Goal: Download file/media

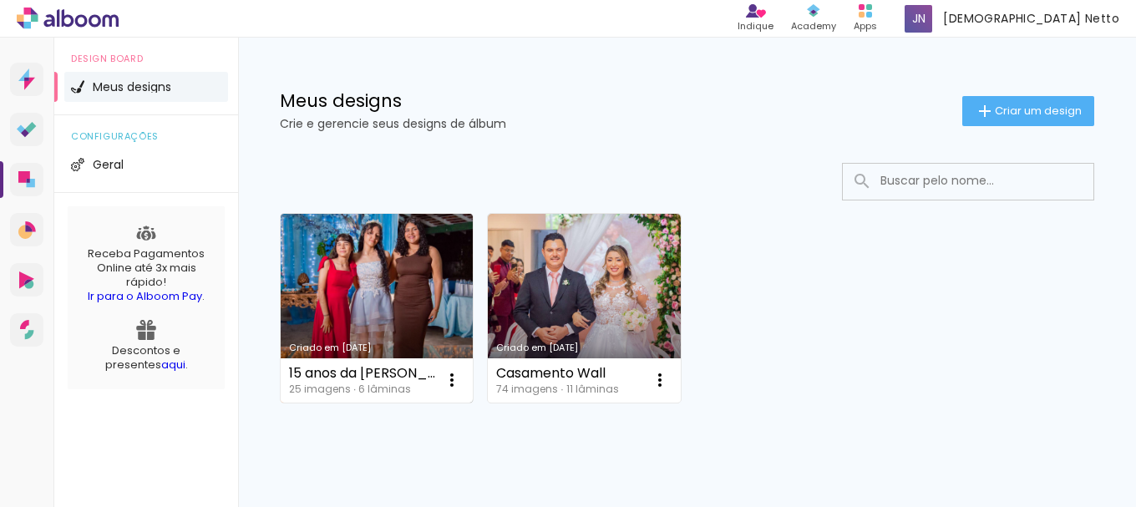
click at [359, 260] on link "Criado em [DATE]" at bounding box center [377, 308] width 192 height 189
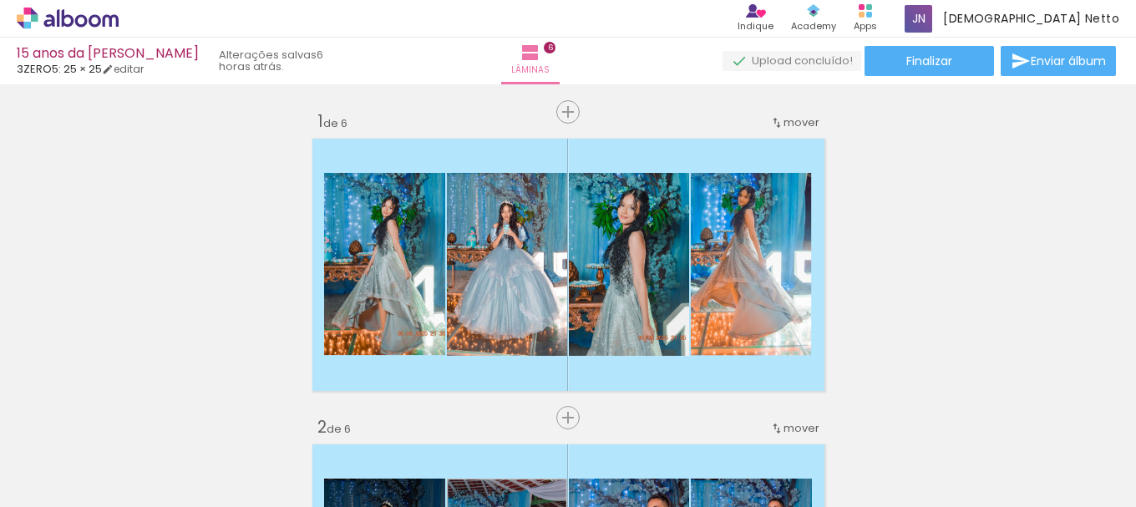
click at [53, 485] on span "Adicionar Fotos" at bounding box center [59, 484] width 50 height 18
click at [0, 0] on input "file" at bounding box center [0, 0] width 0 height 0
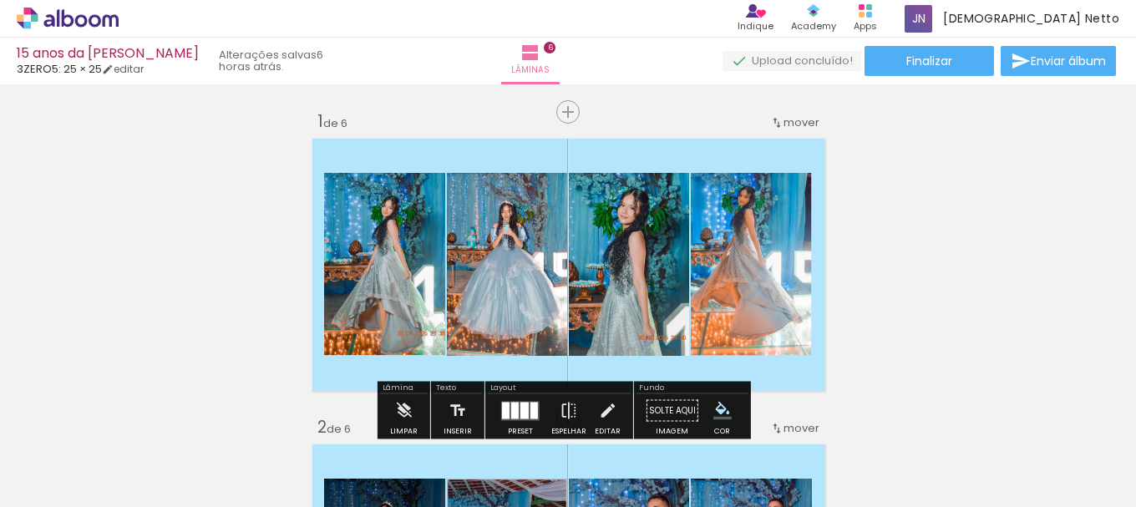
click at [69, 489] on span "Adicionar Fotos" at bounding box center [59, 484] width 50 height 18
click at [0, 0] on input "file" at bounding box center [0, 0] width 0 height 0
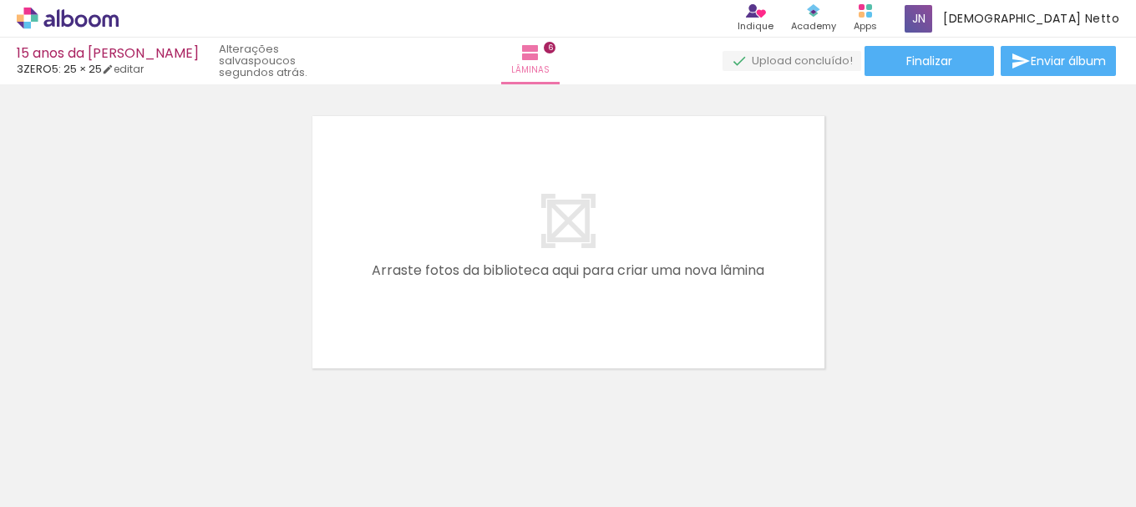
scroll to position [1887, 0]
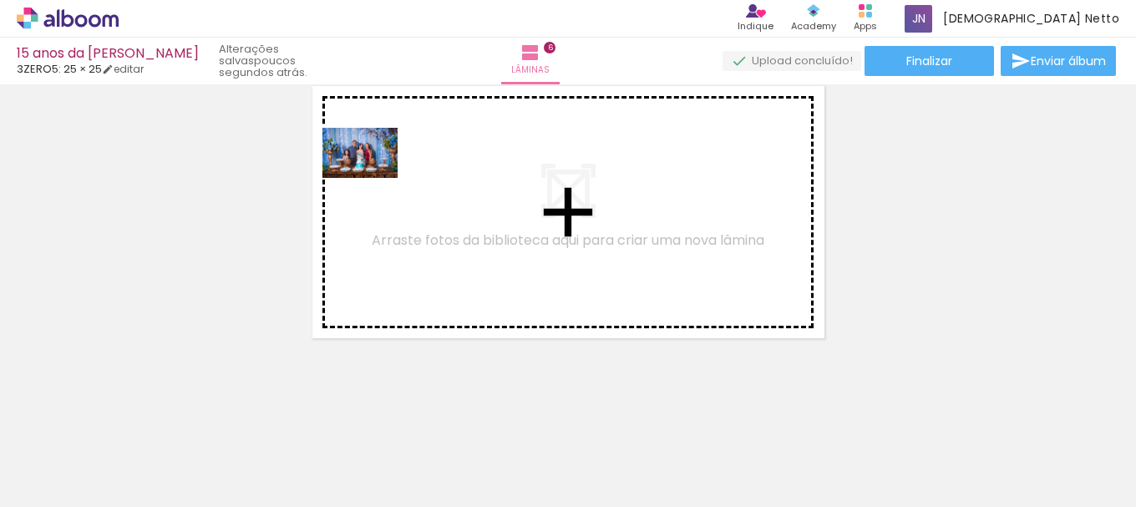
drag, startPoint x: 269, startPoint y: 449, endPoint x: 373, endPoint y: 177, distance: 291.4
click at [373, 177] on quentale-workspace at bounding box center [568, 253] width 1136 height 507
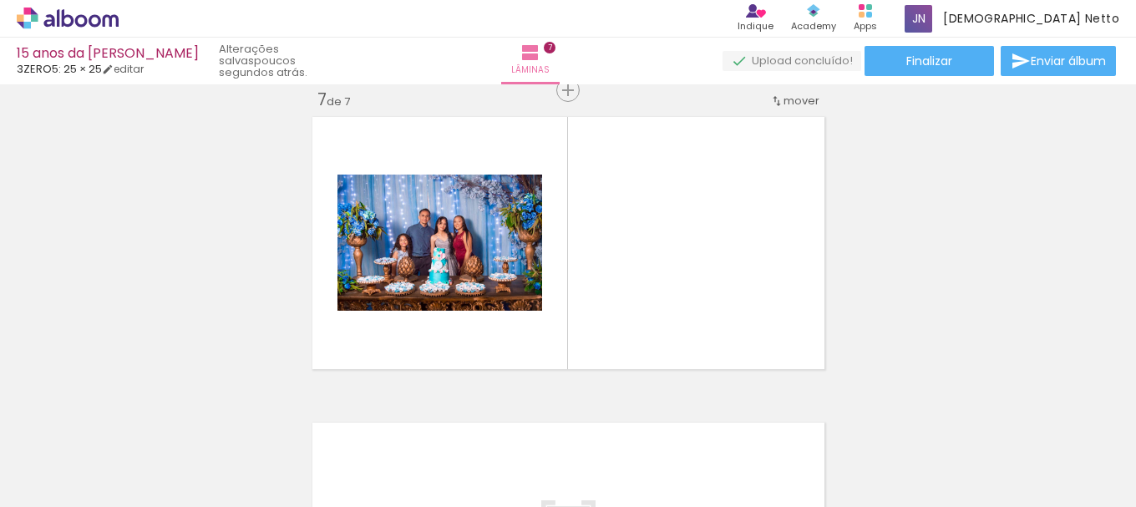
scroll to position [0, 1910]
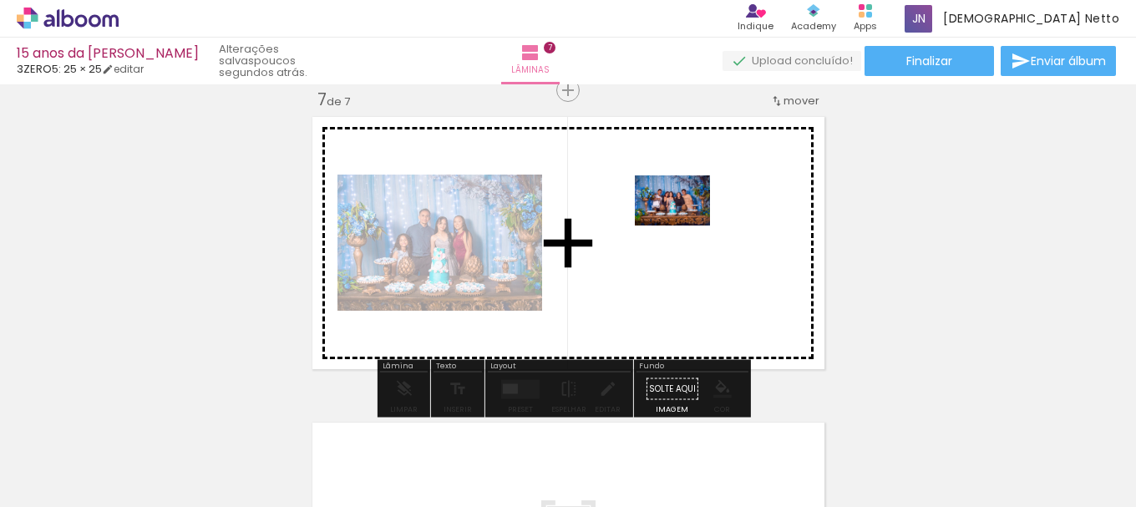
drag, startPoint x: 789, startPoint y: 459, endPoint x: 684, endPoint y: 222, distance: 258.8
click at [684, 222] on quentale-workspace at bounding box center [568, 253] width 1136 height 507
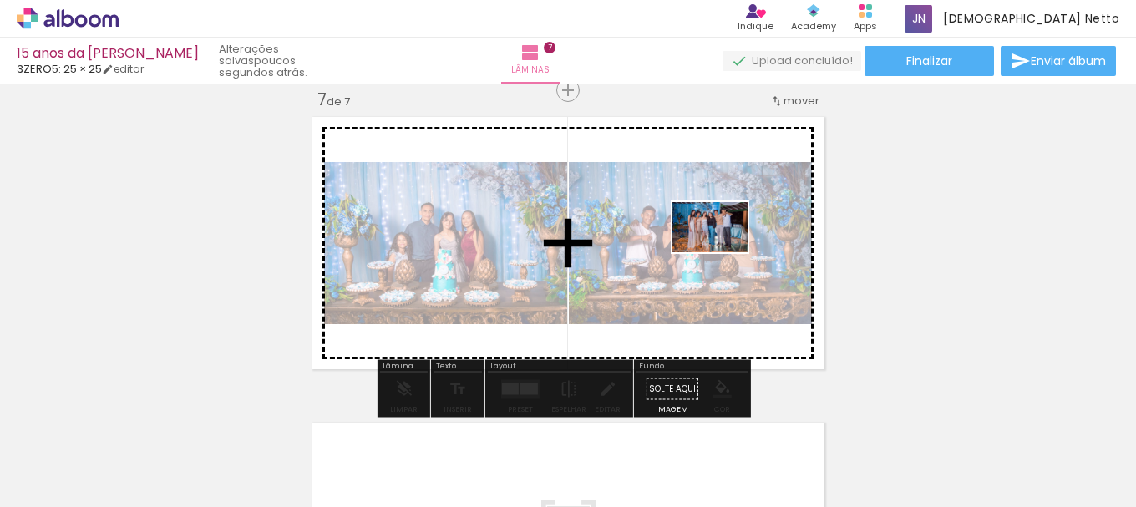
drag, startPoint x: 615, startPoint y: 448, endPoint x: 727, endPoint y: 241, distance: 234.7
click at [727, 241] on quentale-workspace at bounding box center [568, 253] width 1136 height 507
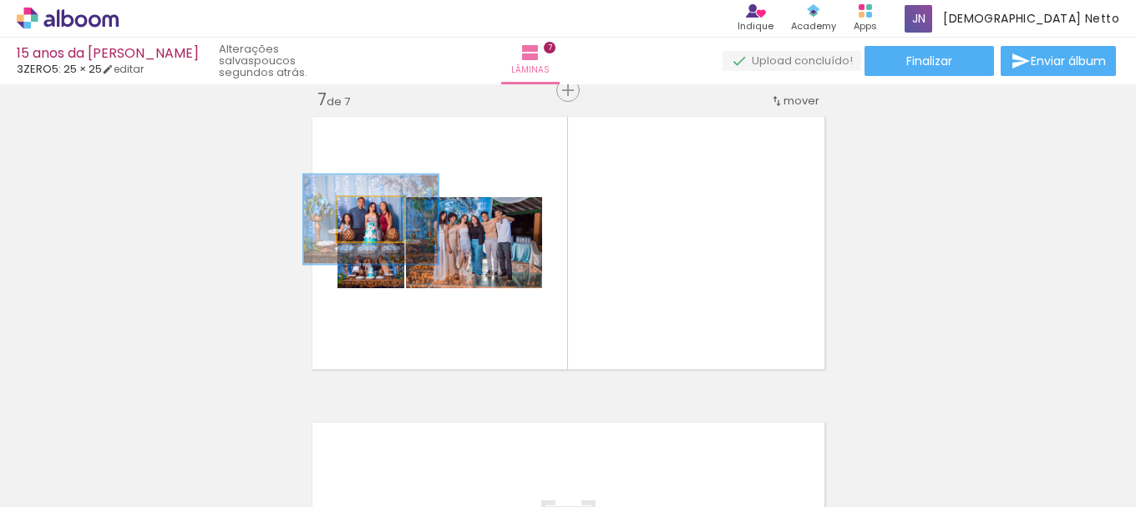
drag, startPoint x: 361, startPoint y: 221, endPoint x: 378, endPoint y: 206, distance: 23.1
type paper-slider "200"
click at [378, 206] on div at bounding box center [377, 214] width 27 height 27
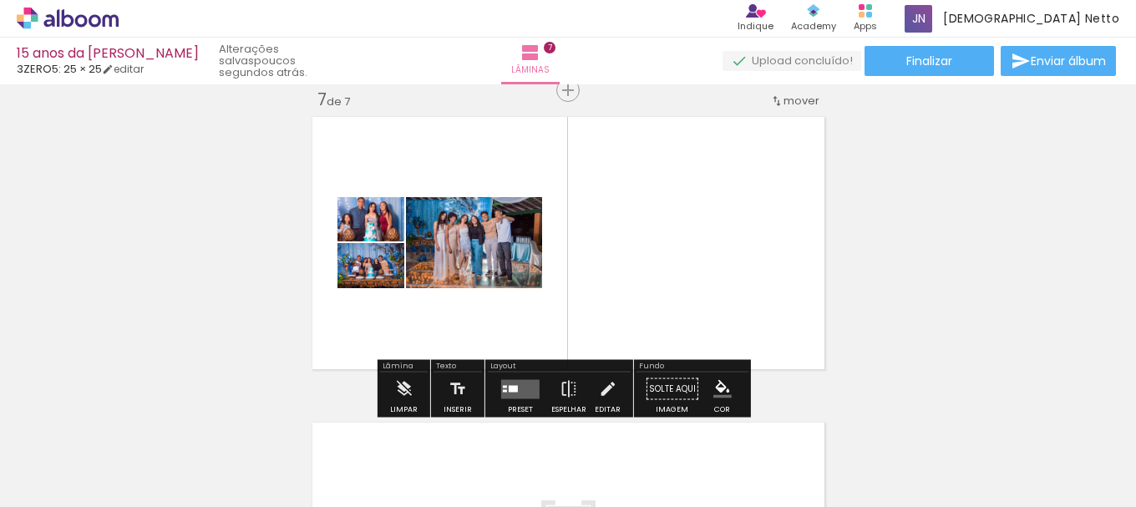
click at [346, 347] on quentale-layouter at bounding box center [569, 243] width 524 height 264
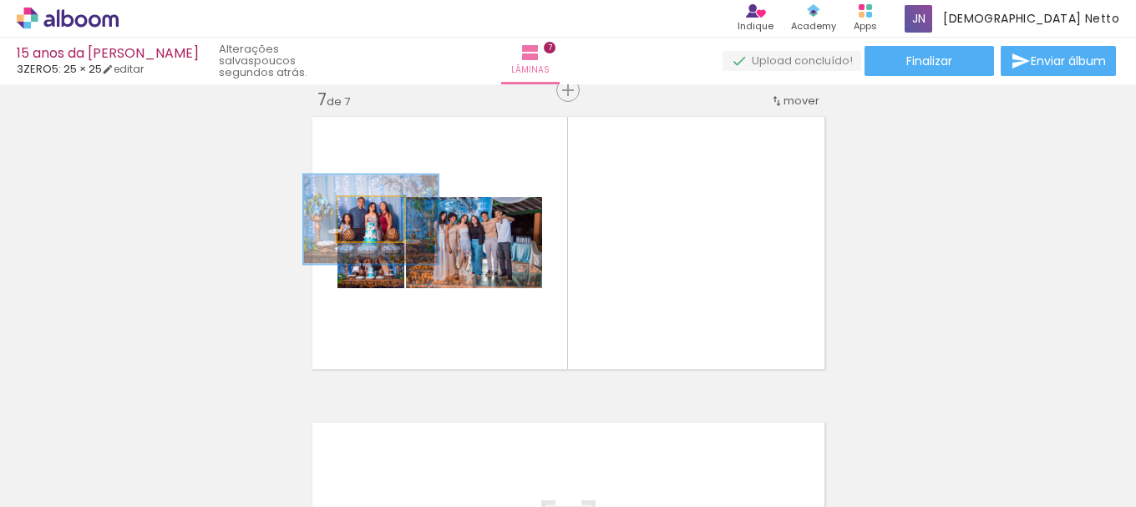
click at [357, 211] on paper-slider at bounding box center [375, 214] width 43 height 25
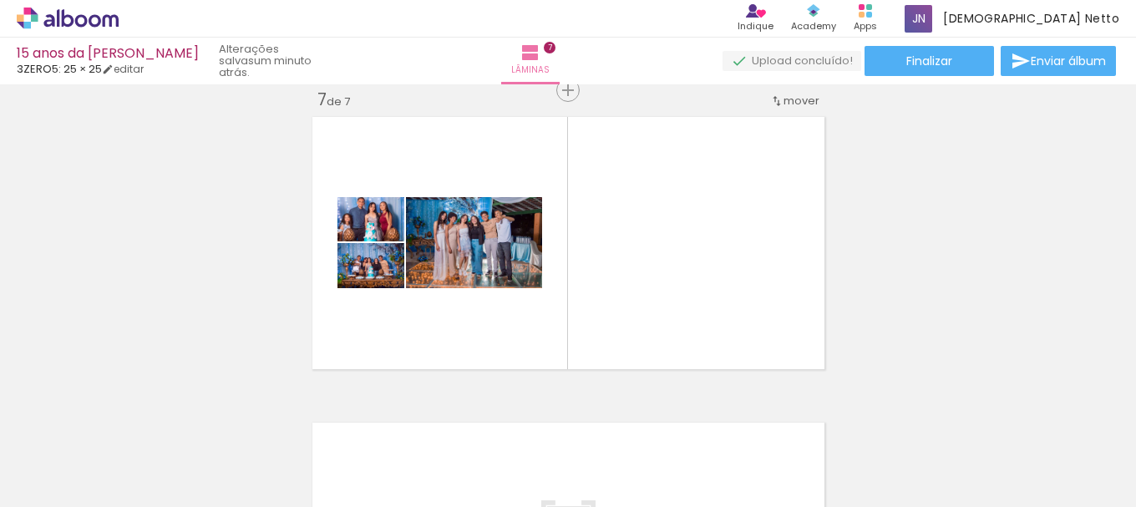
scroll to position [0, 2419]
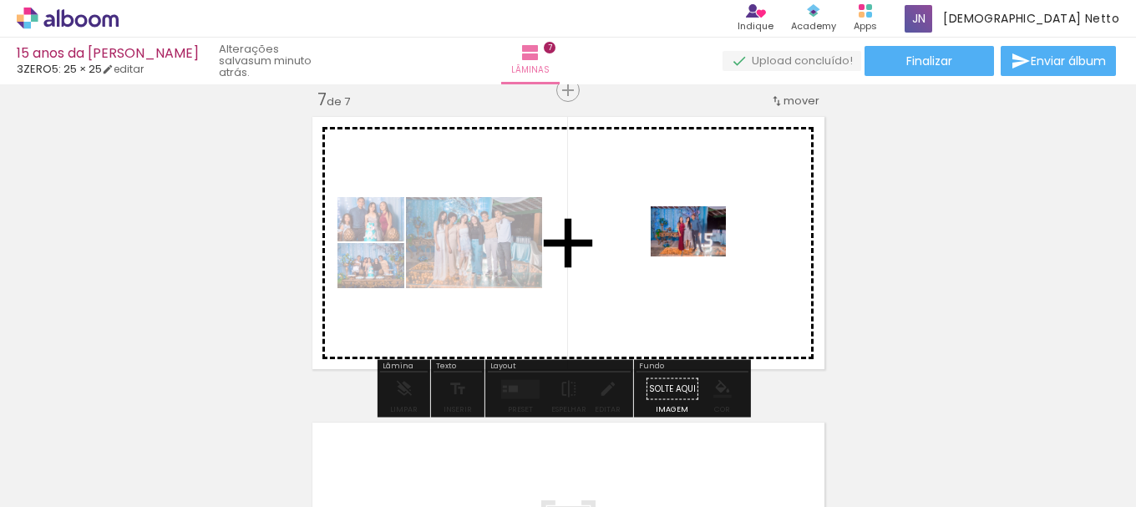
drag, startPoint x: 761, startPoint y: 310, endPoint x: 701, endPoint y: 256, distance: 80.5
click at [701, 256] on quentale-workspace at bounding box center [568, 253] width 1136 height 507
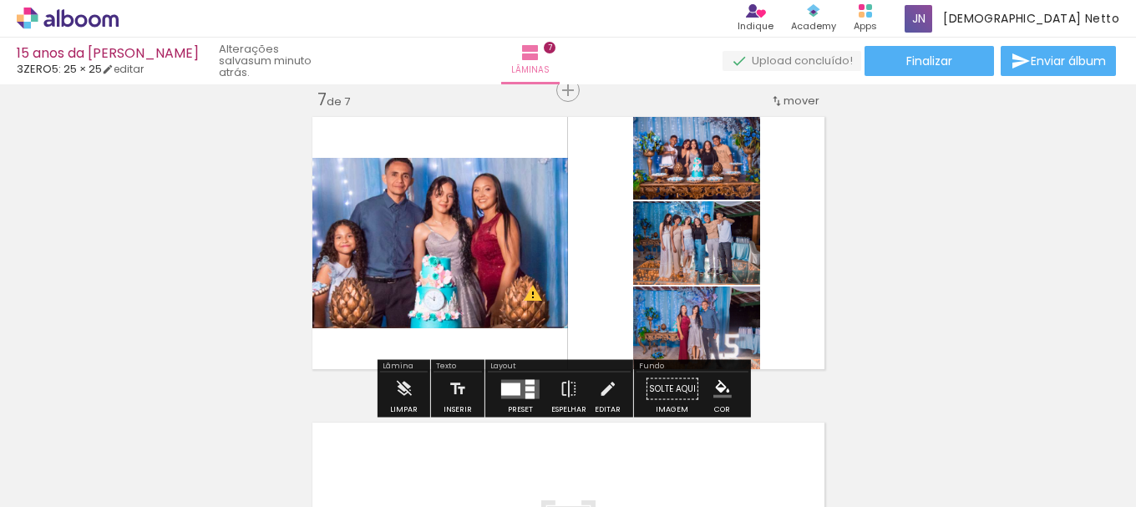
click at [508, 403] on quentale-thumb at bounding box center [461, 451] width 94 height 96
click at [511, 389] on div at bounding box center [510, 389] width 19 height 13
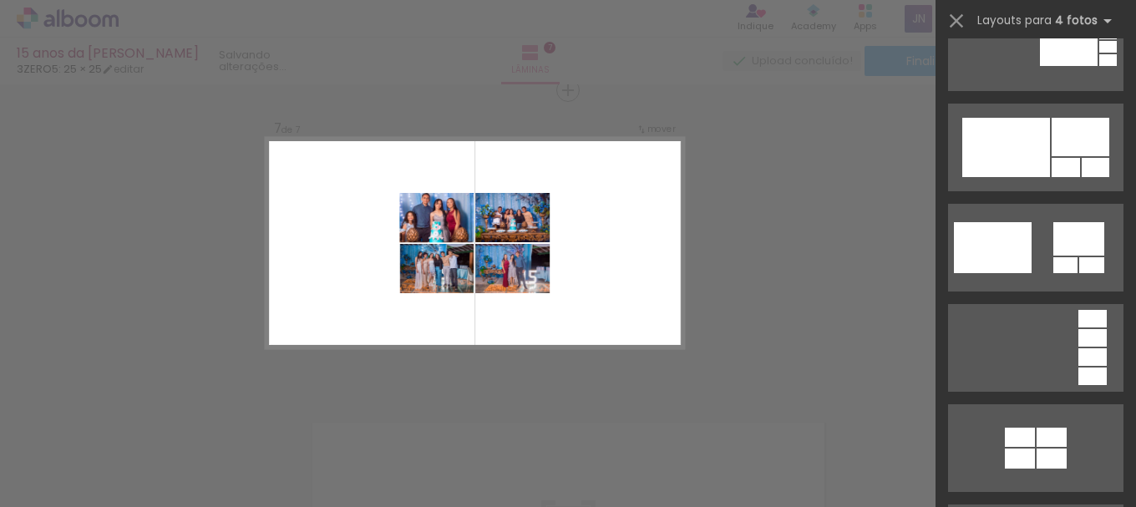
scroll to position [1587, 0]
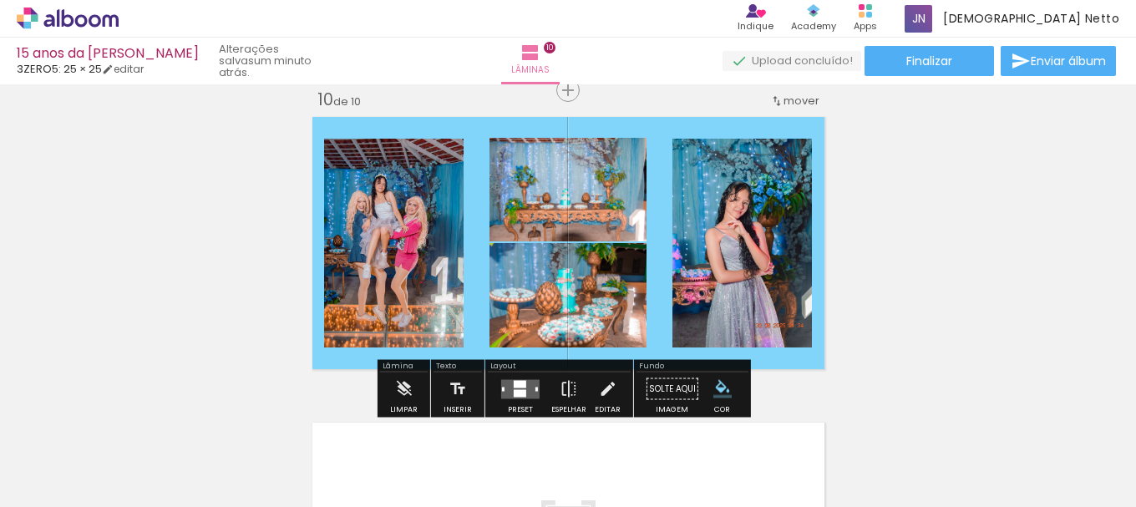
scroll to position [1738, 0]
click at [718, 396] on iron-icon "color picker" at bounding box center [722, 389] width 18 height 18
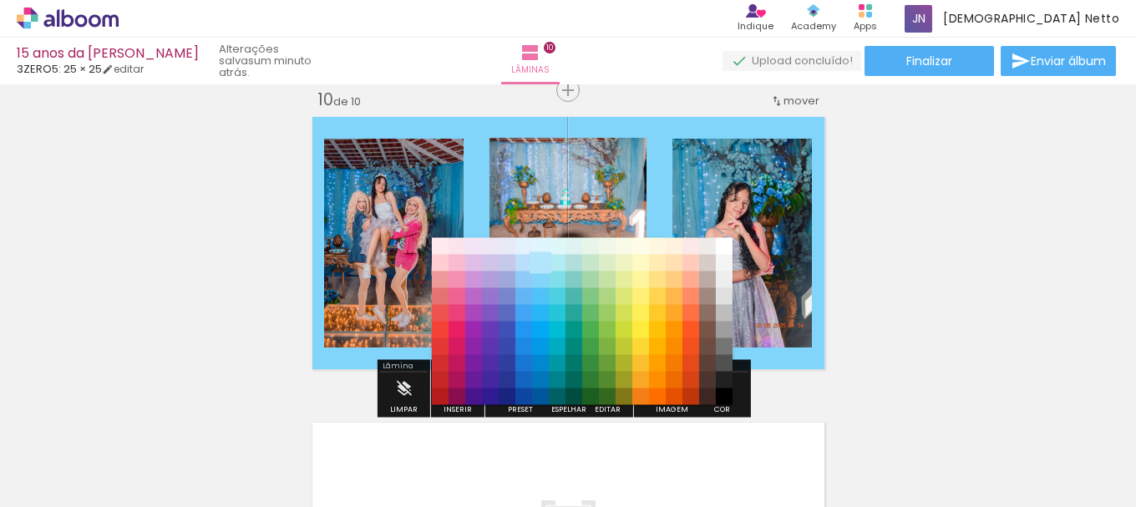
click at [539, 265] on paper-item "#b3e5fc" at bounding box center [540, 263] width 17 height 17
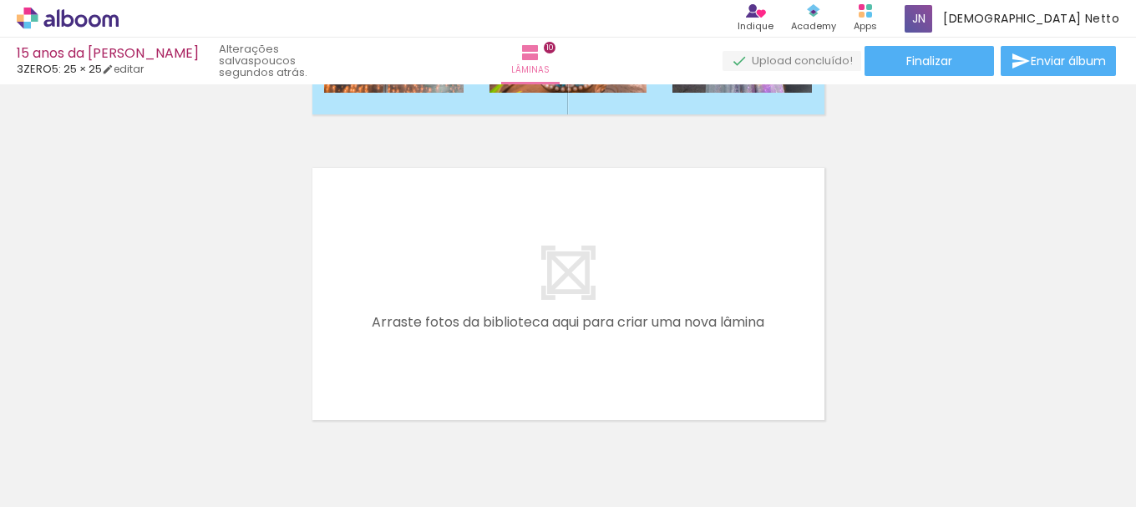
scroll to position [3027, 0]
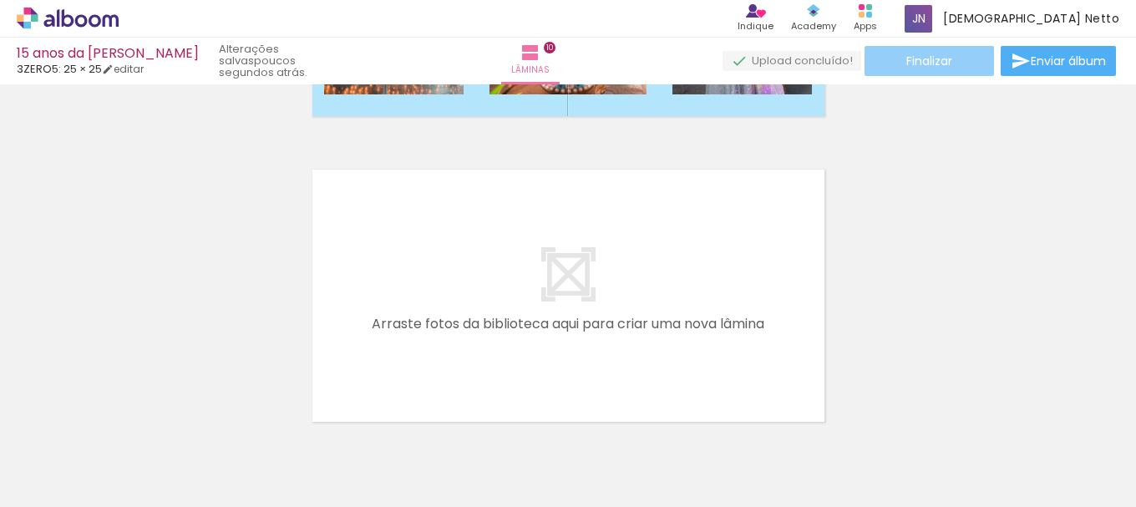
click at [926, 60] on span "Finalizar" at bounding box center [929, 61] width 46 height 12
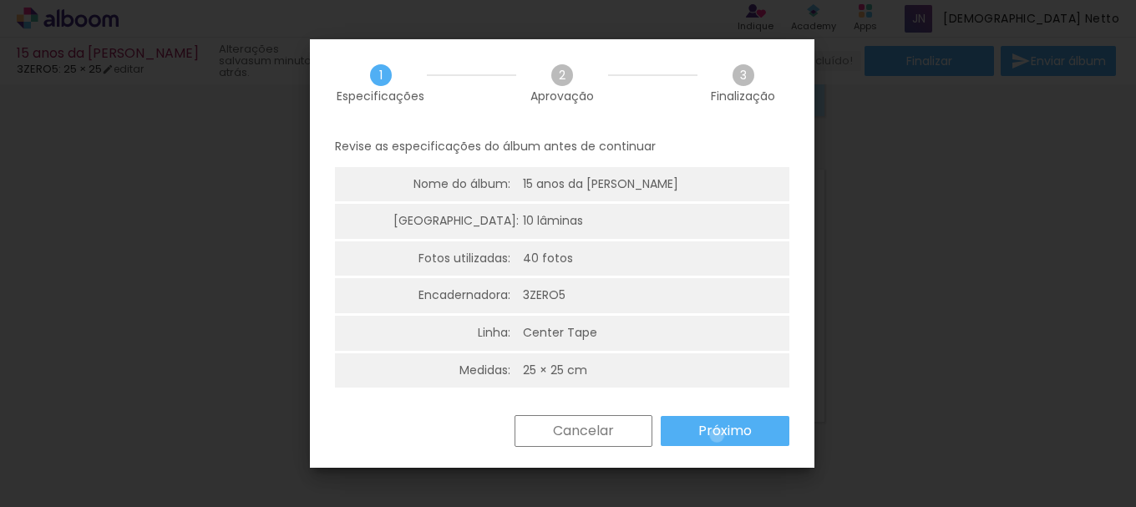
click at [0, 0] on slot "Próximo" at bounding box center [0, 0] width 0 height 0
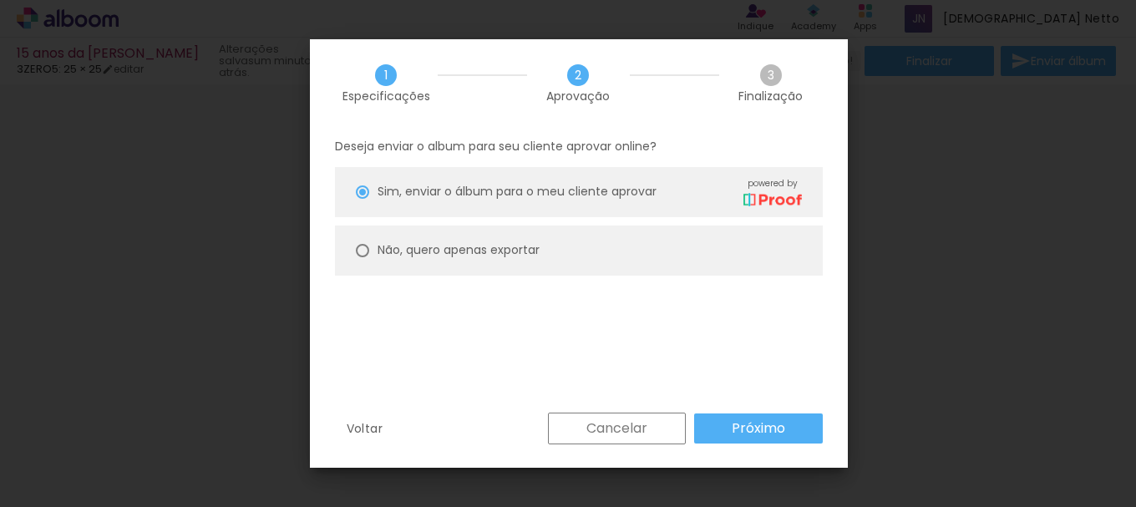
click at [0, 0] on slot "Não, quero apenas exportar" at bounding box center [0, 0] width 0 height 0
type paper-radio-button "on"
click at [0, 0] on slot "Próximo" at bounding box center [0, 0] width 0 height 0
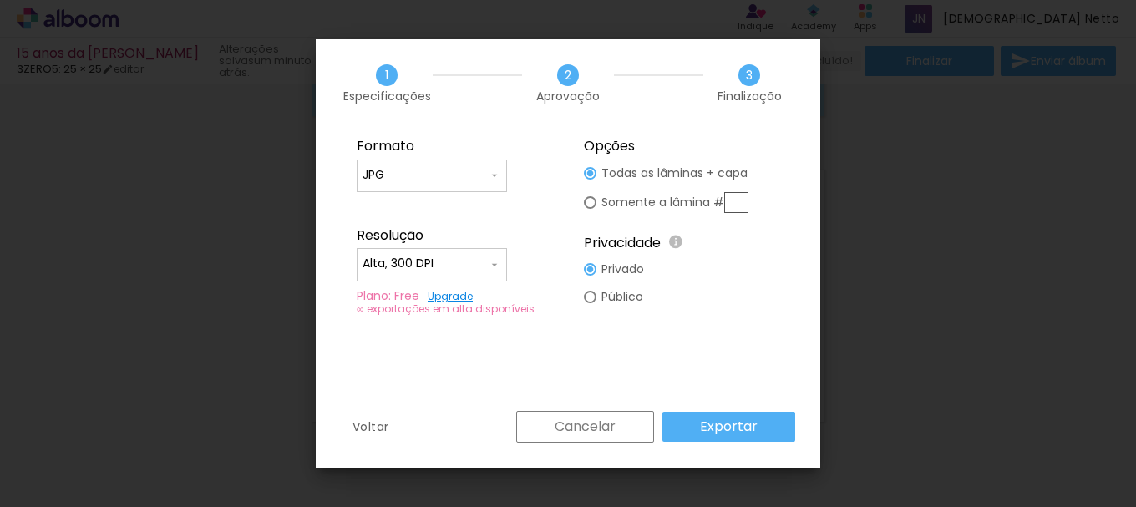
type input "Alta, 300 DPI"
click at [0, 0] on slot "Exportar" at bounding box center [0, 0] width 0 height 0
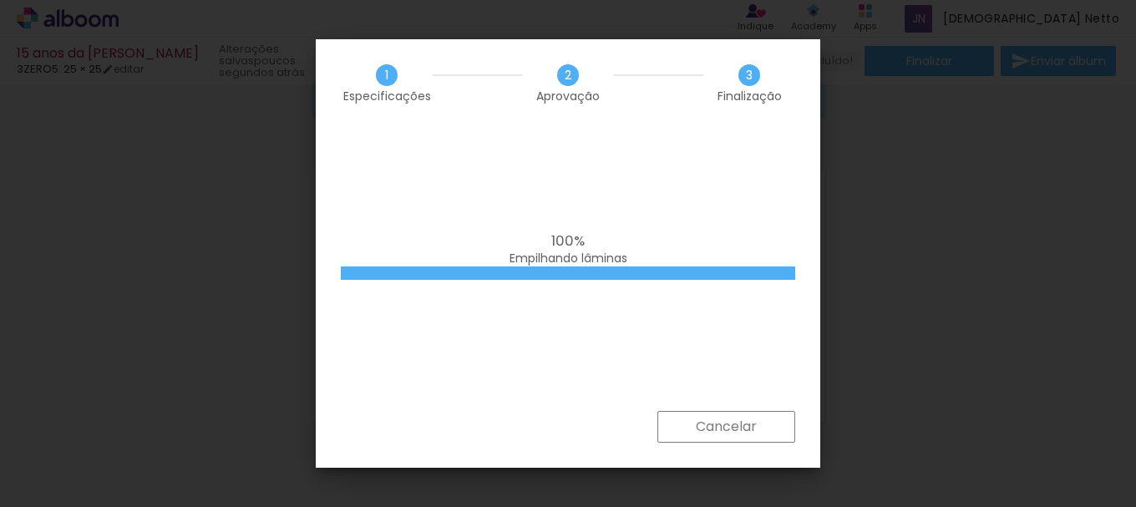
scroll to position [1738, 0]
